Goal: Information Seeking & Learning: Learn about a topic

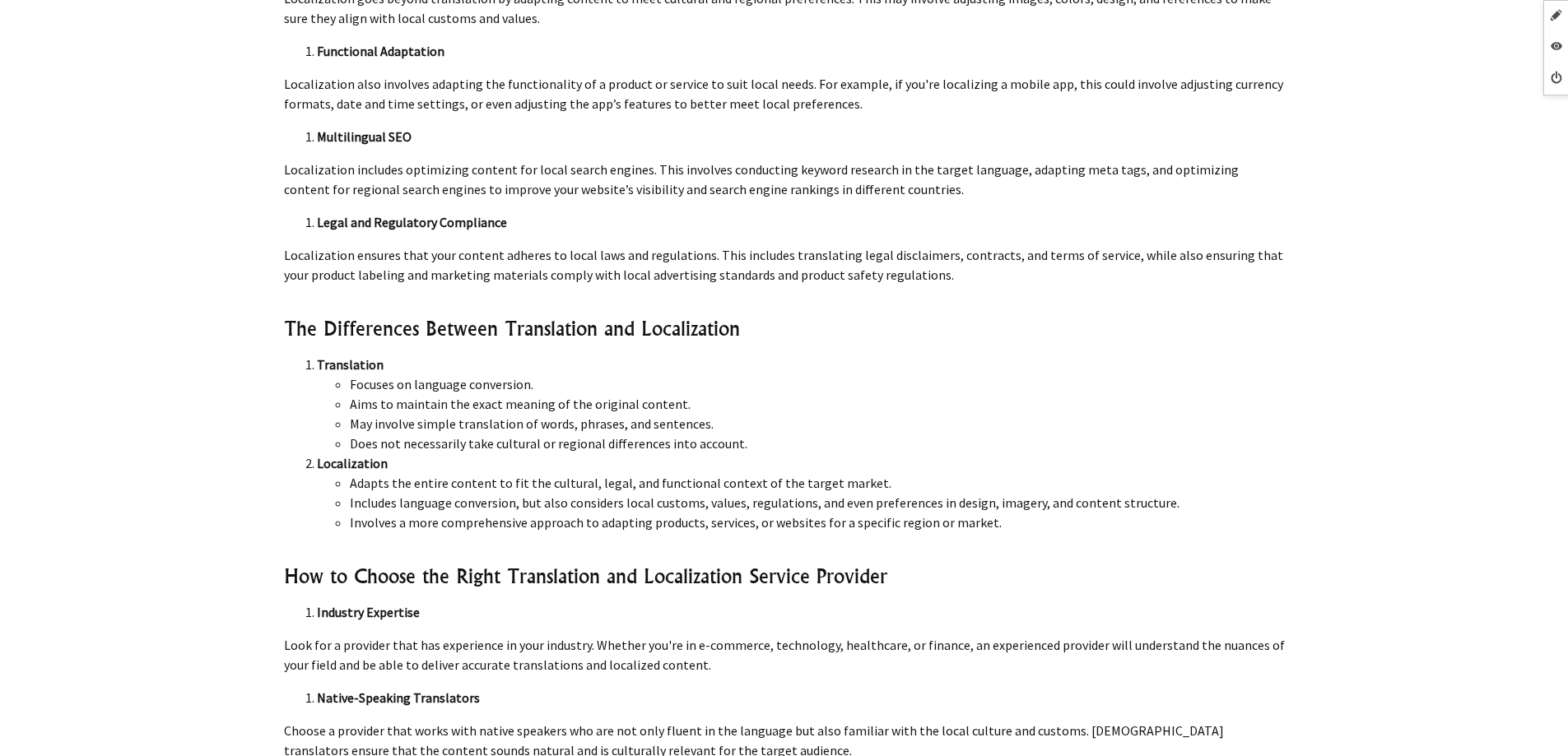
scroll to position [7977, 0]
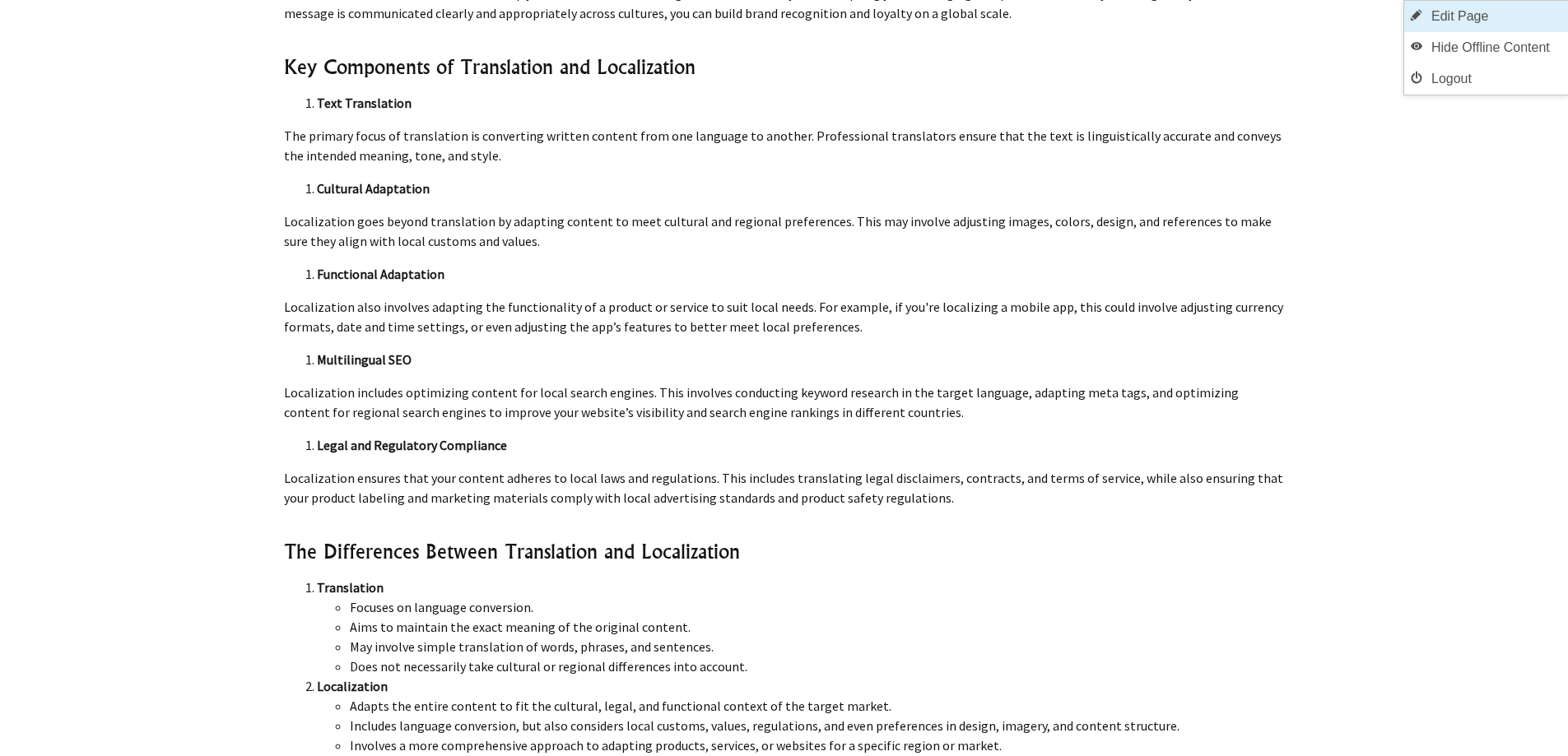
click at [1467, 21] on link "Edit Page" at bounding box center [1485, 16] width 164 height 31
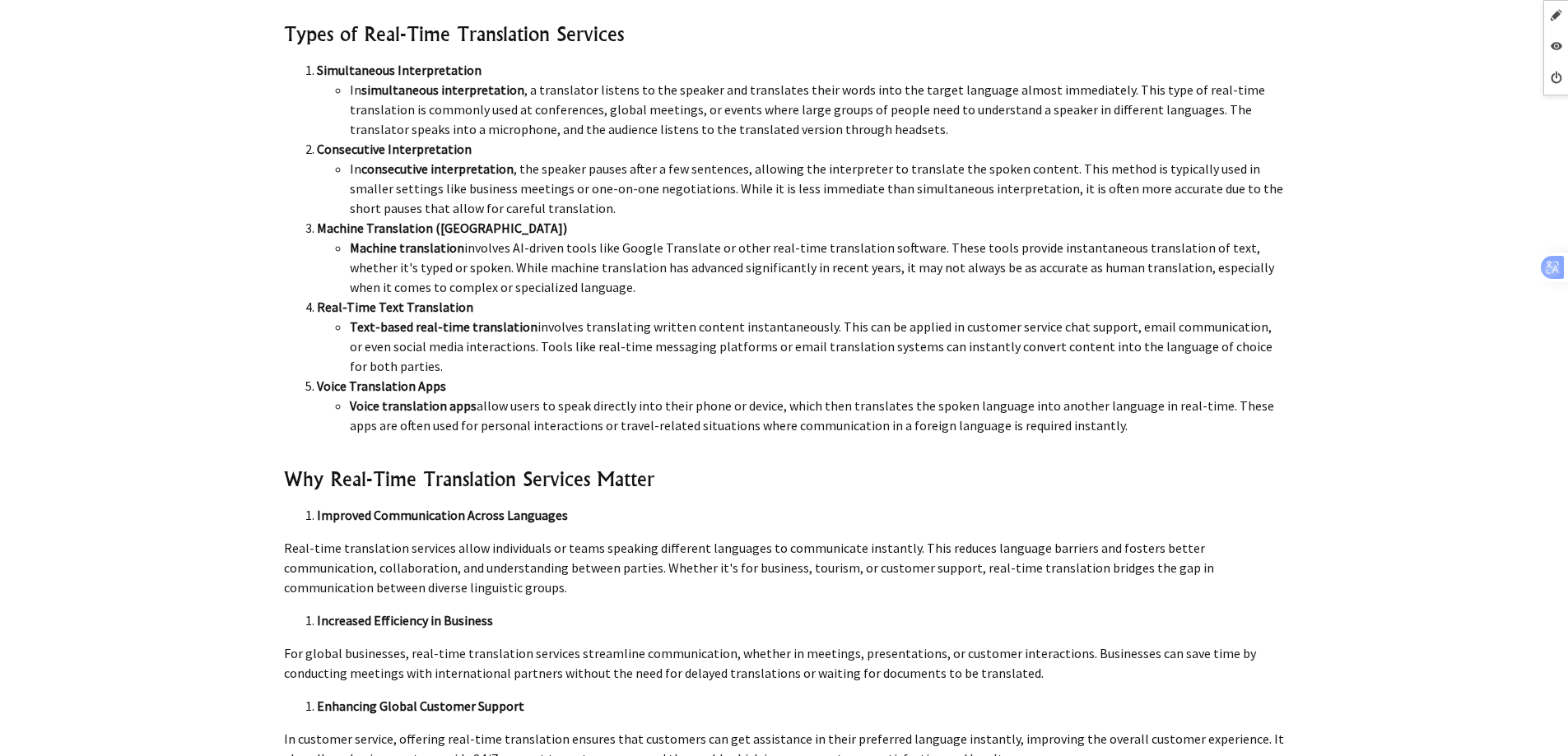
scroll to position [7401, 0]
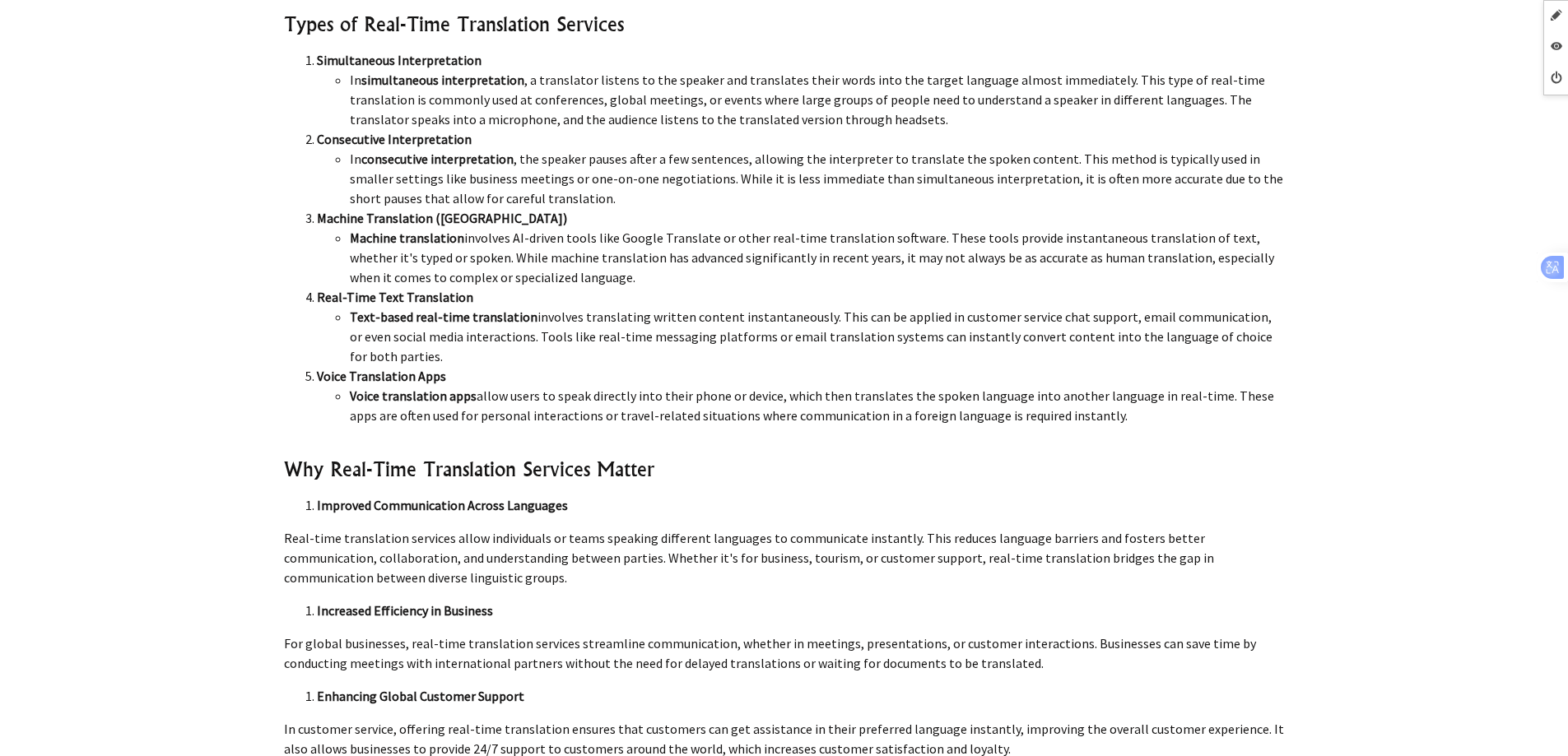
click at [317, 496] on strong "Improved Communication Across Languages" at bounding box center [442, 505] width 251 height 17
click at [1510, 19] on link "Edit Page" at bounding box center [1485, 16] width 164 height 31
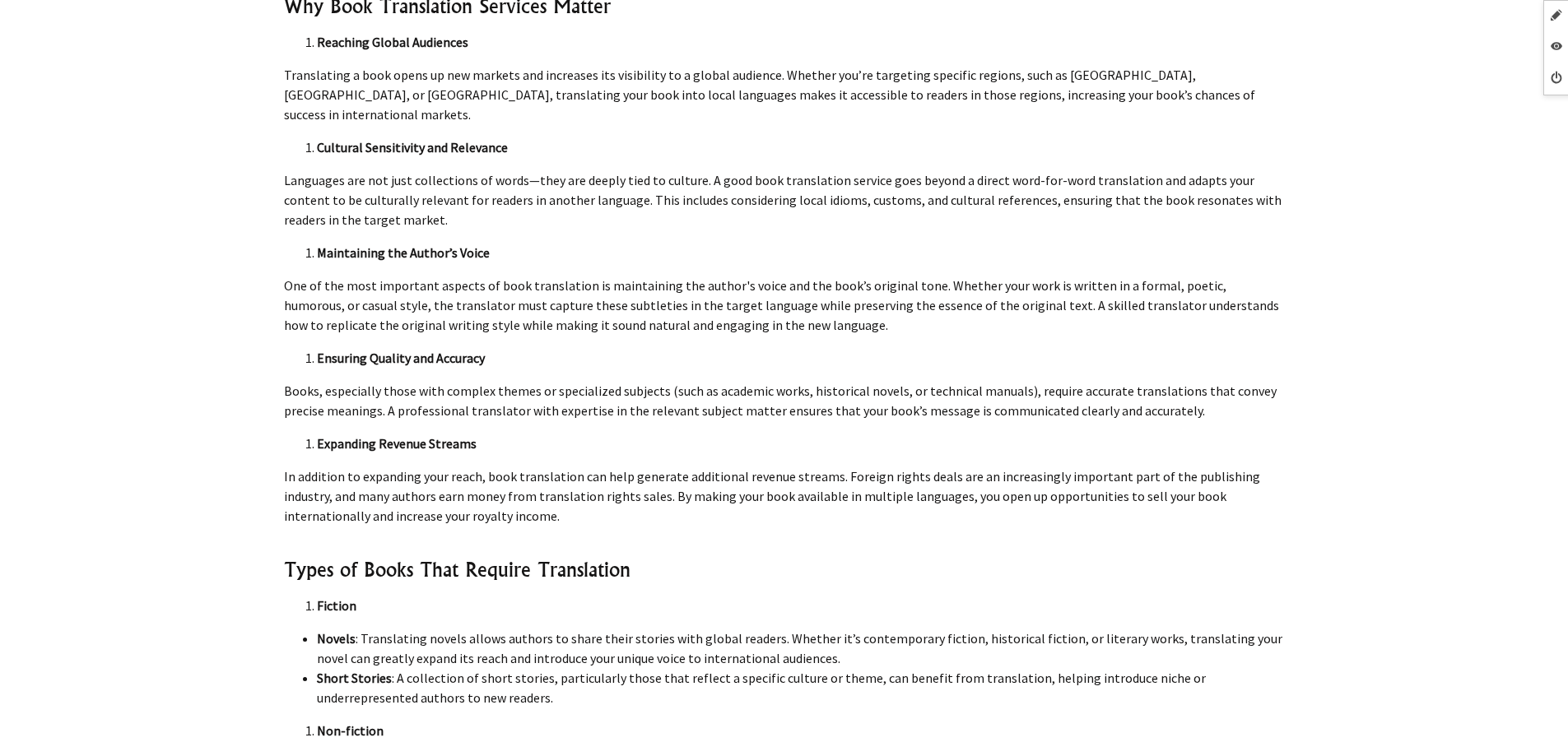
scroll to position [7320, 0]
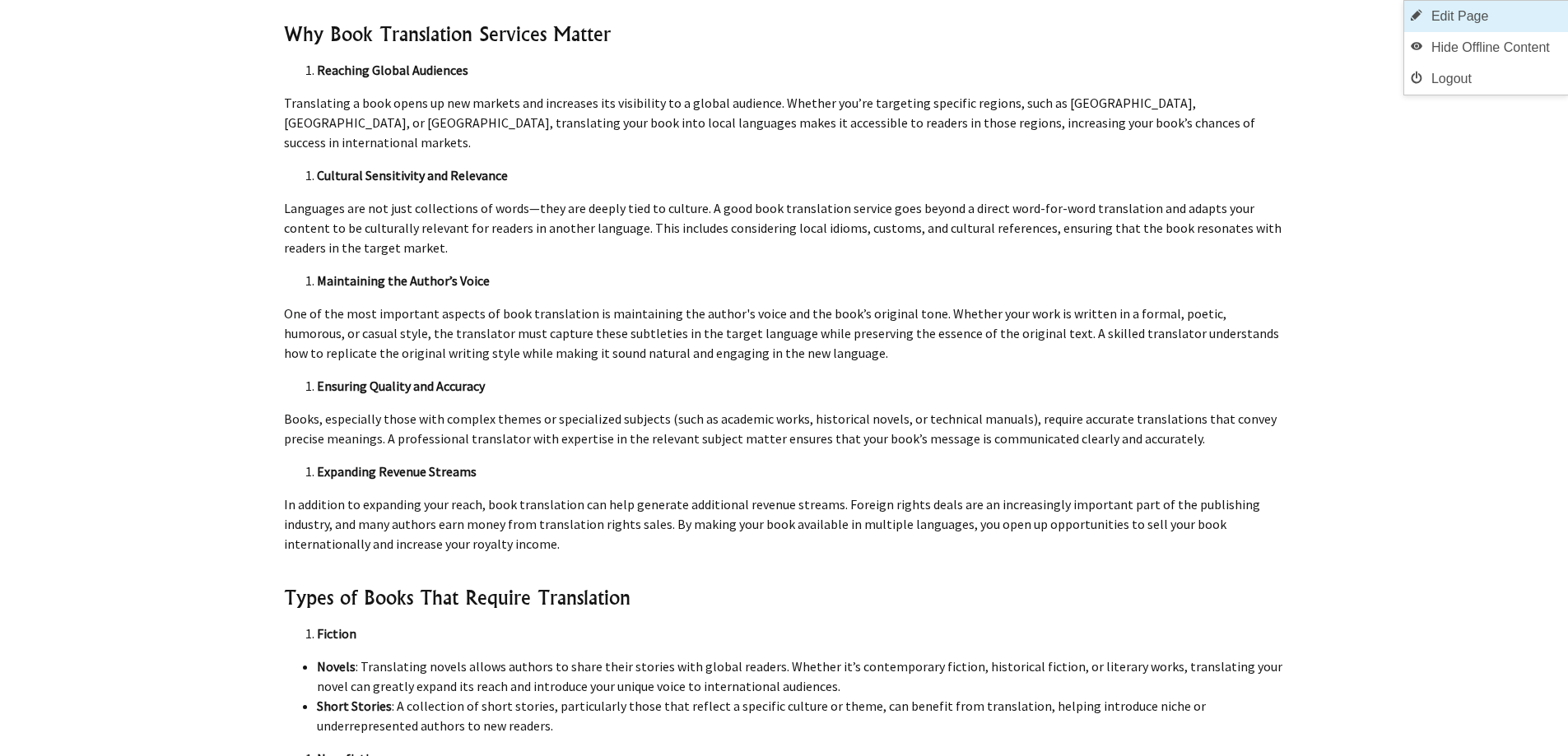
click at [1545, 20] on link "Edit Page" at bounding box center [1485, 16] width 164 height 31
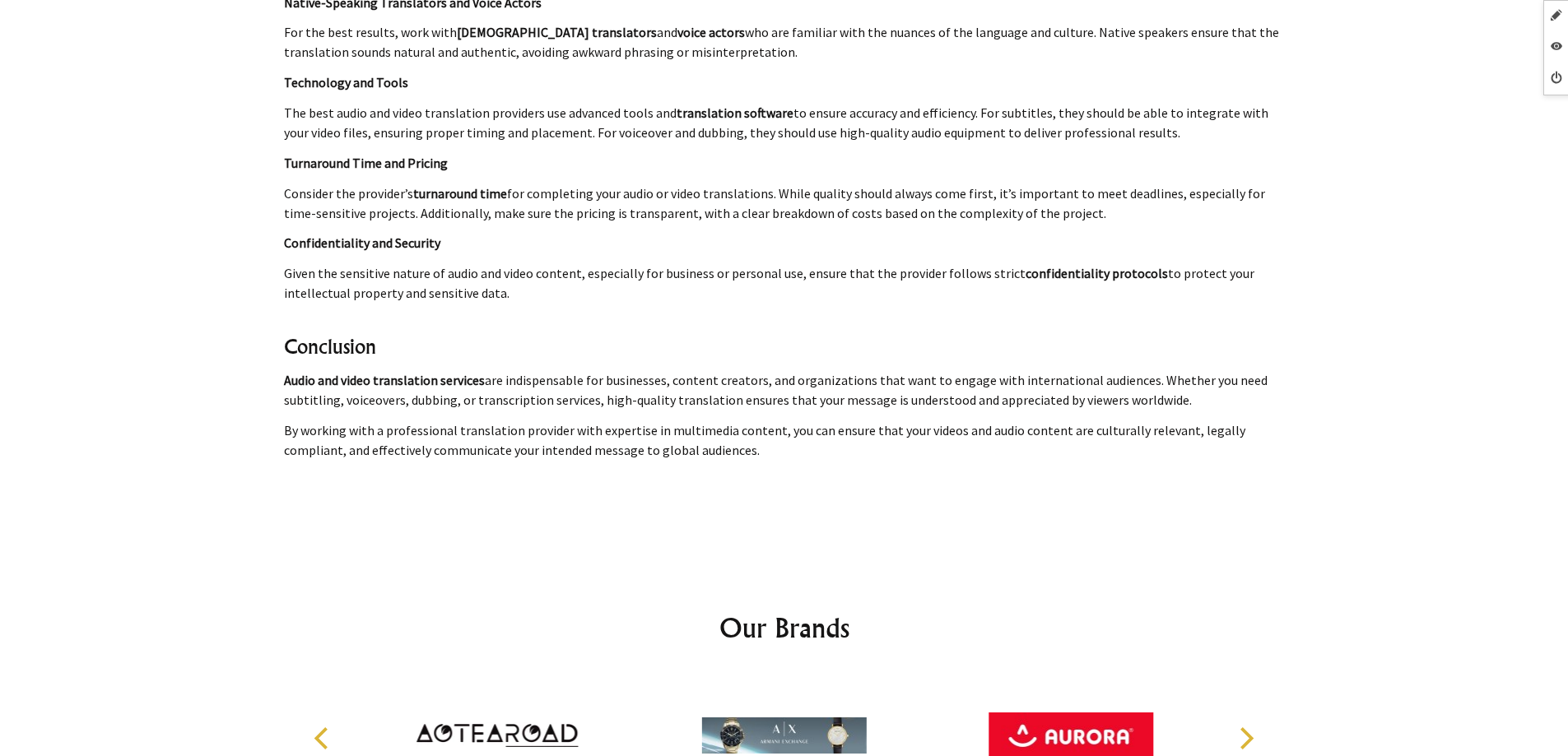
scroll to position [8553, 0]
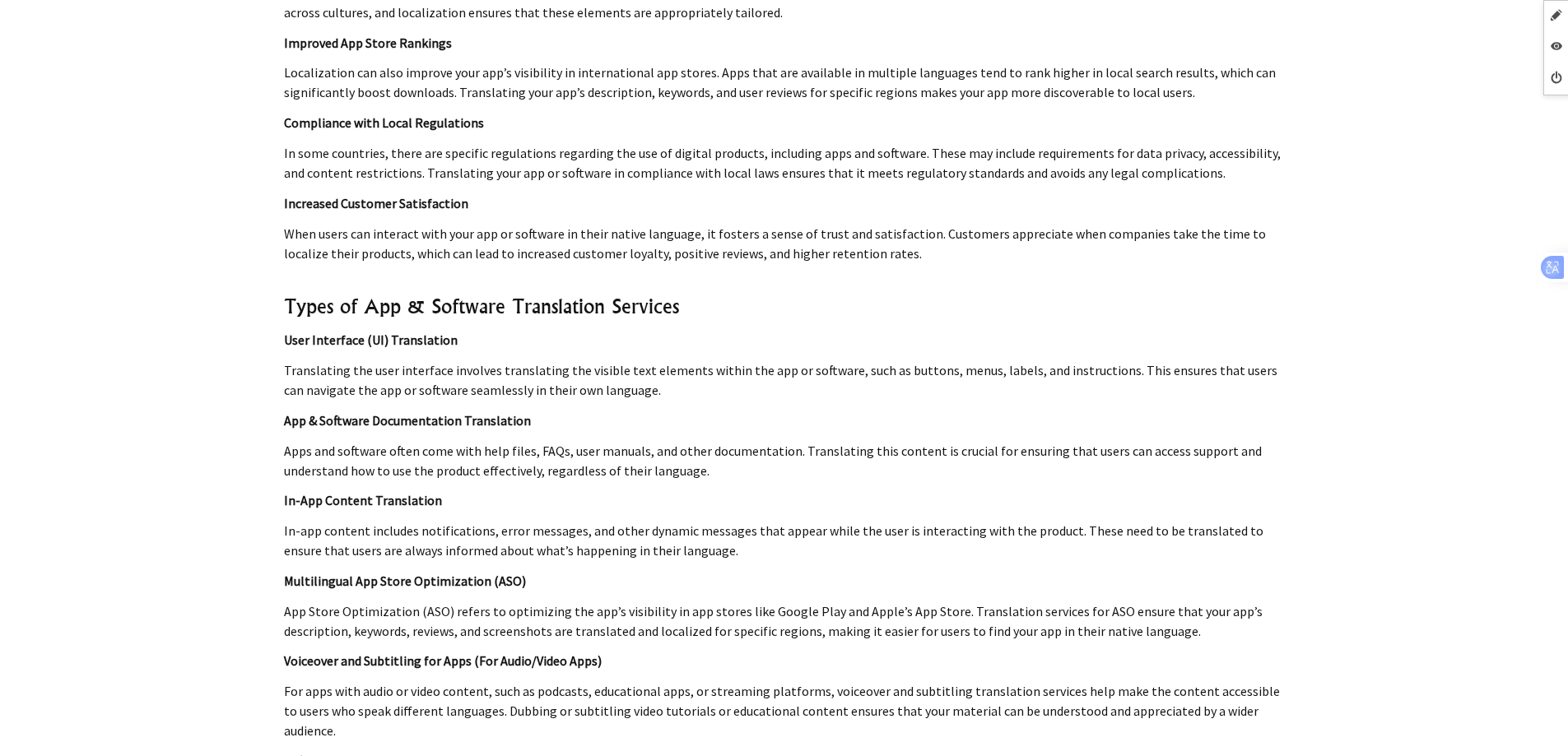
scroll to position [7813, 0]
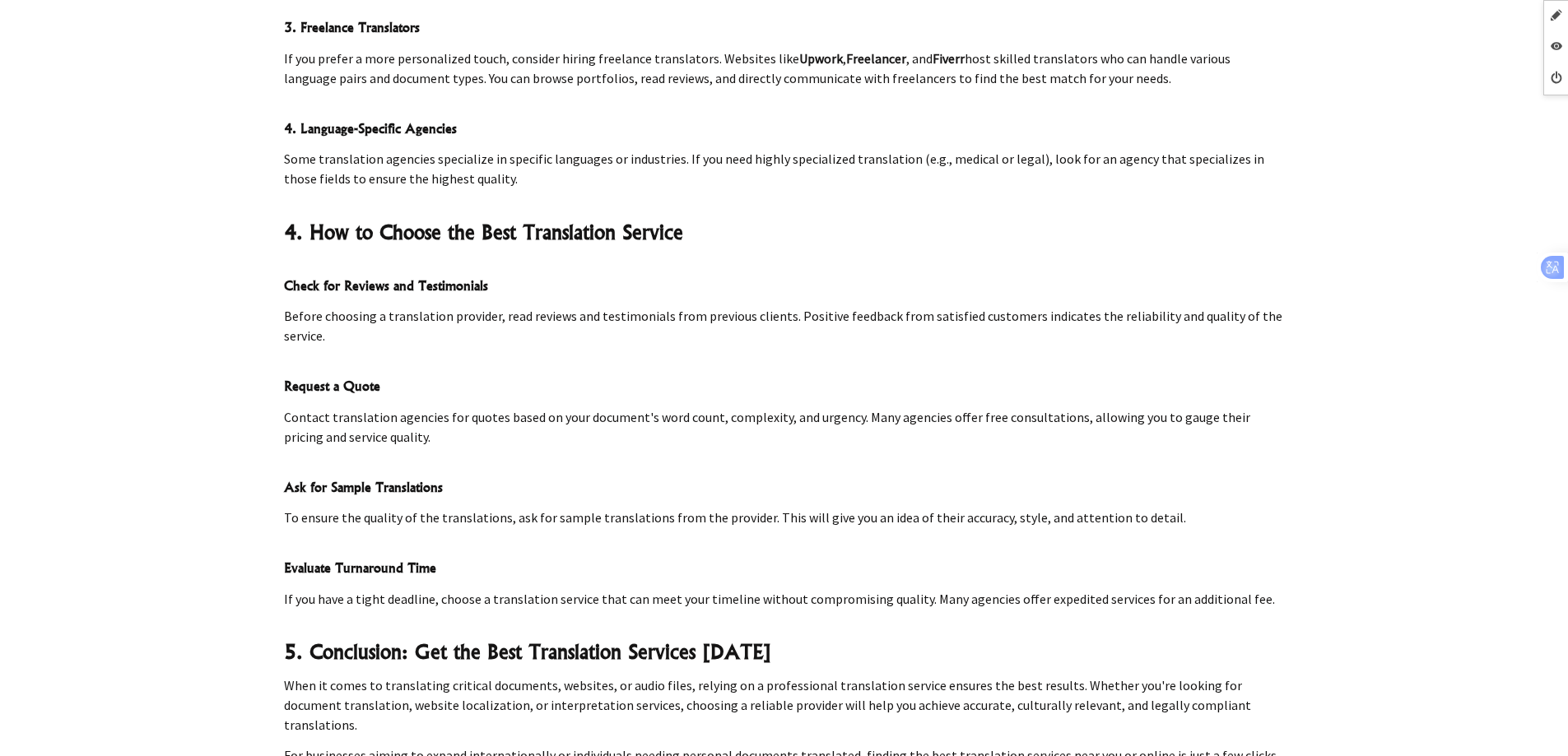
scroll to position [6826, 0]
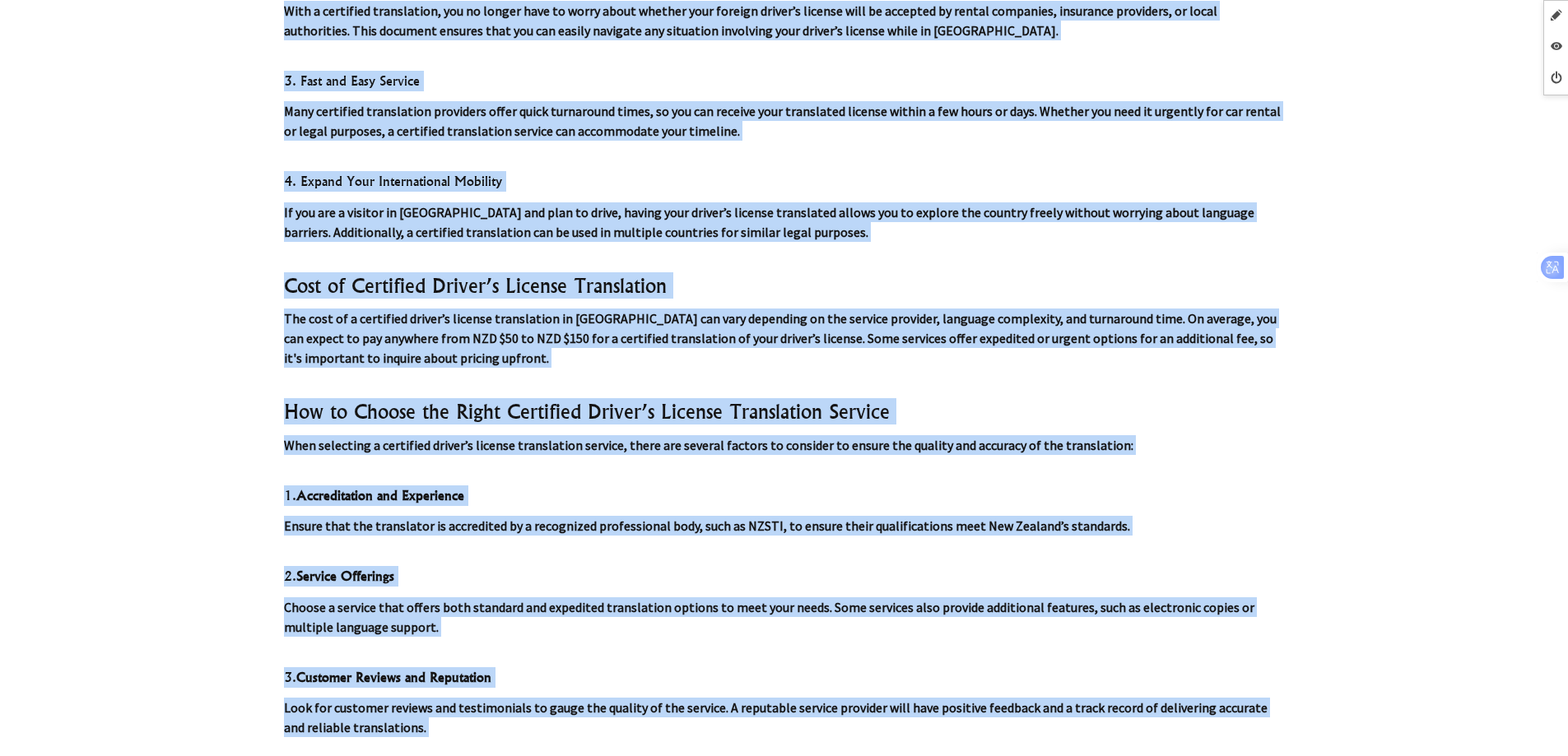
scroll to position [9514, 0]
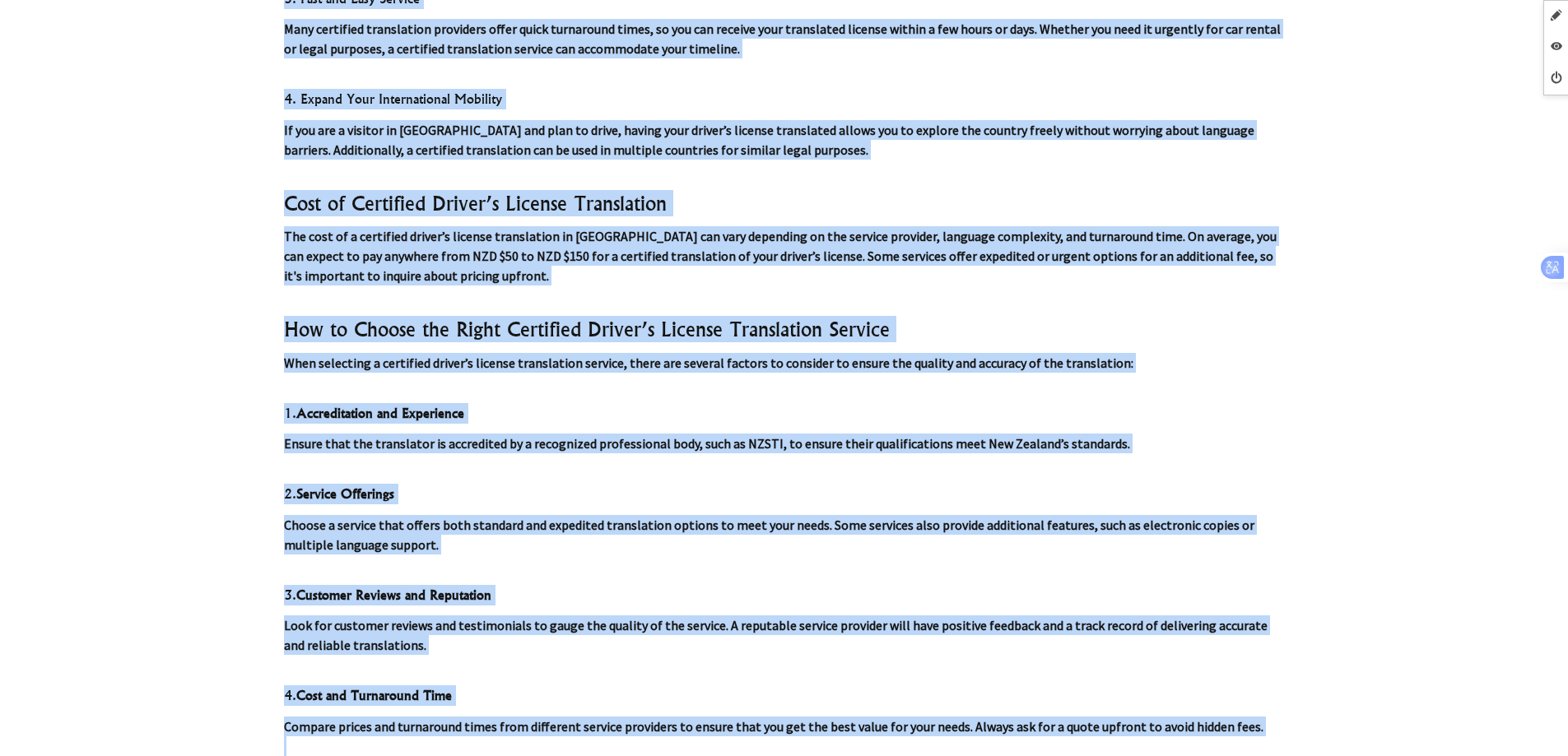
drag, startPoint x: 291, startPoint y: 197, endPoint x: 1017, endPoint y: 583, distance: 822.2
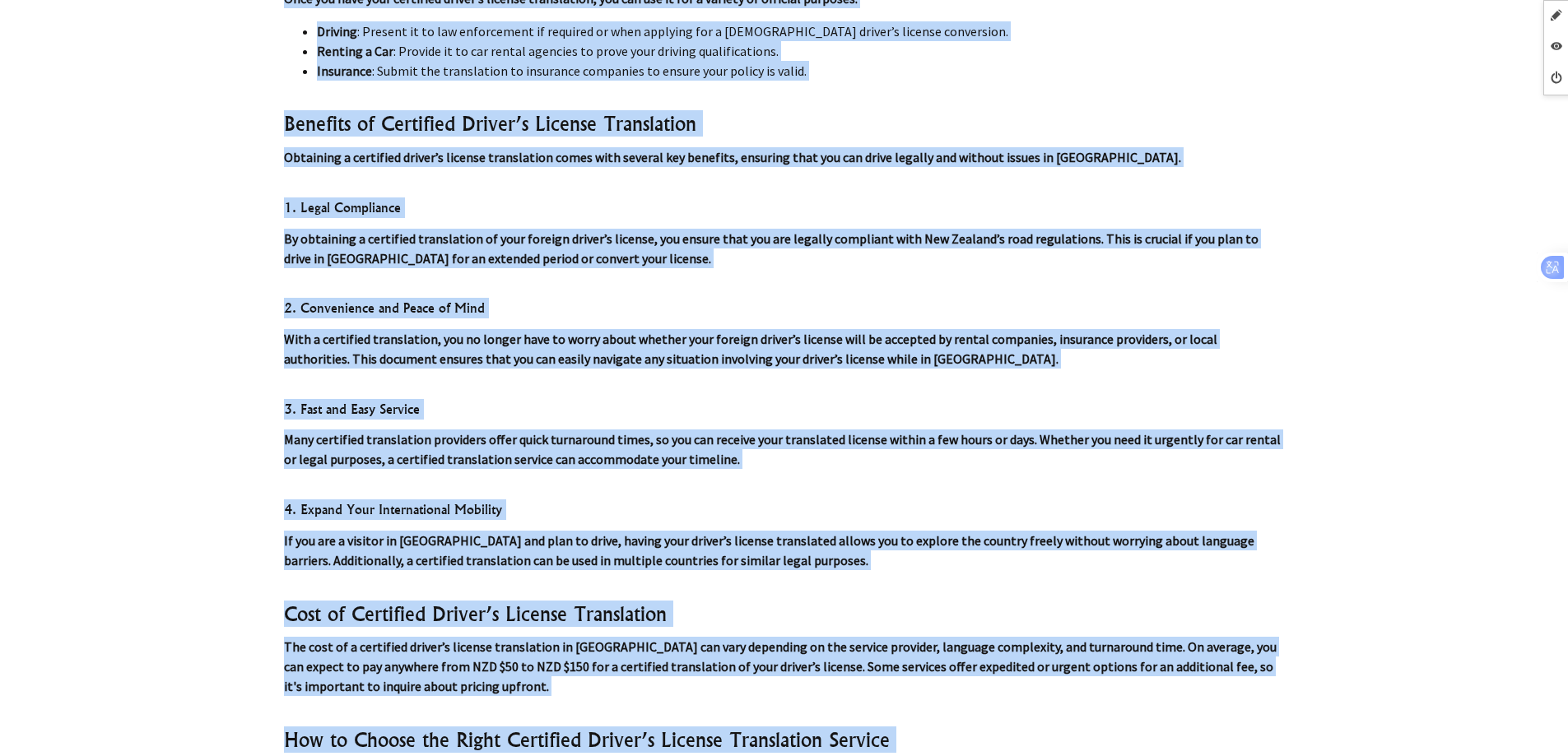
scroll to position [9103, 0]
